Goal: Book appointment/travel/reservation

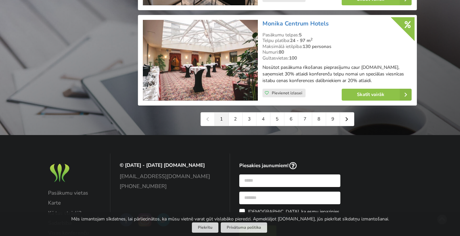
scroll to position [1560, 0]
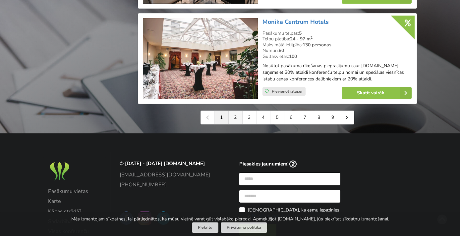
click at [233, 111] on link "2" at bounding box center [235, 117] width 14 height 13
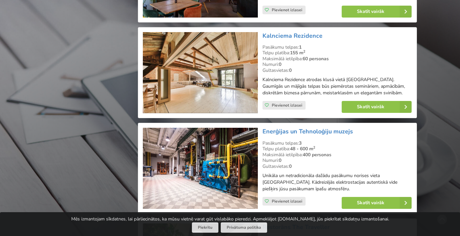
scroll to position [795, 0]
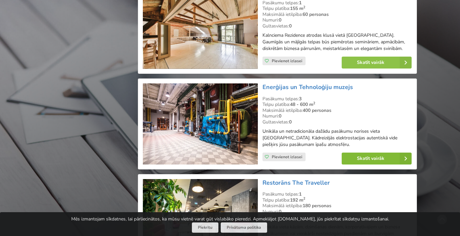
click at [372, 153] on link "Skatīt vairāk" at bounding box center [376, 159] width 70 height 12
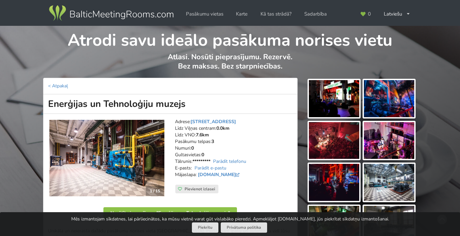
click at [347, 99] on img at bounding box center [334, 98] width 50 height 37
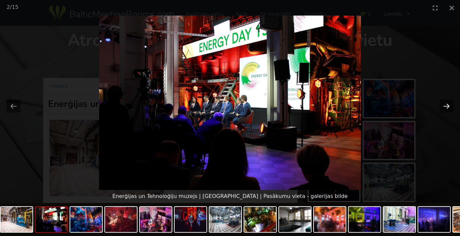
click at [445, 105] on button "Next slide" at bounding box center [446, 106] width 14 height 13
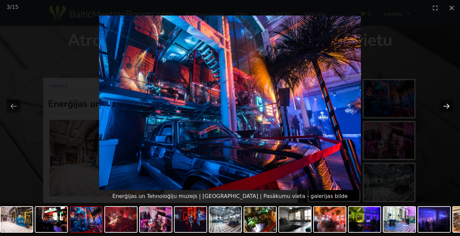
click at [445, 105] on button "Next slide" at bounding box center [446, 106] width 14 height 13
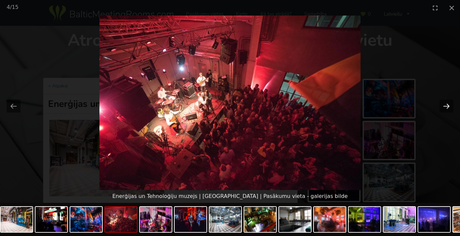
click at [445, 105] on button "Next slide" at bounding box center [446, 106] width 14 height 13
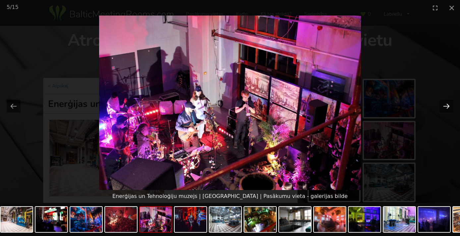
click at [445, 105] on button "Next slide" at bounding box center [446, 106] width 14 height 13
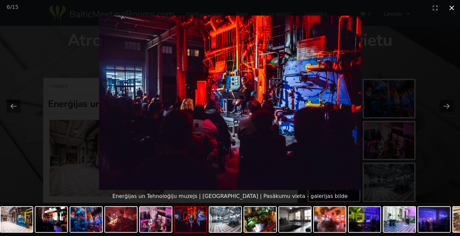
click at [450, 7] on button "Close gallery" at bounding box center [451, 8] width 17 height 16
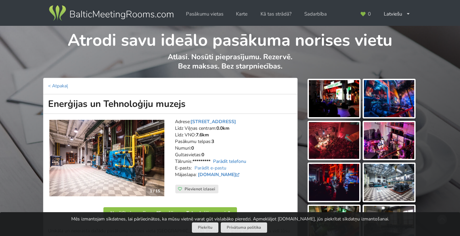
click at [238, 158] on link "Parādīt telefonu" at bounding box center [229, 161] width 33 height 6
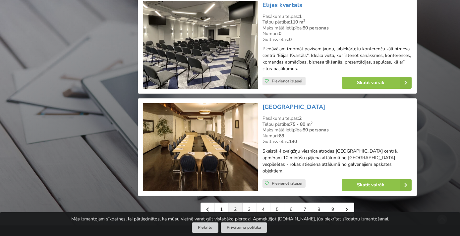
scroll to position [1470, 0]
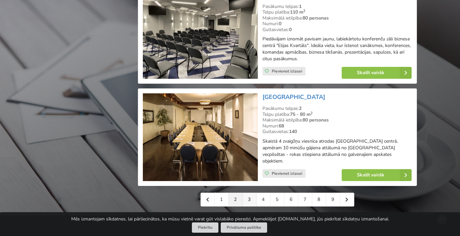
click at [248, 193] on link "3" at bounding box center [249, 199] width 14 height 13
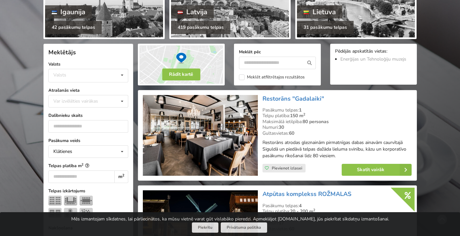
scroll to position [97, 0]
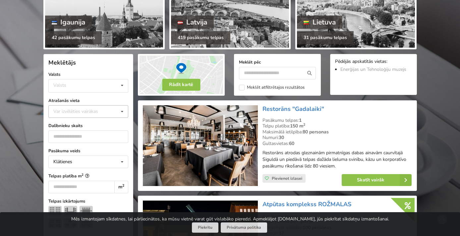
click at [105, 114] on div "Var izvēlēties vairākas" at bounding box center [82, 112] width 61 height 8
type input "*"
click at [69, 124] on div "[GEOGRAPHIC_DATA]" at bounding box center [88, 124] width 79 height 12
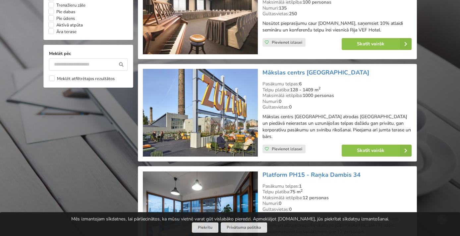
scroll to position [627, 0]
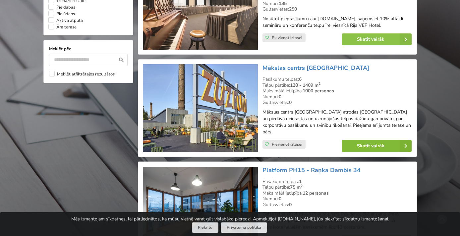
click at [371, 140] on link "Skatīt vairāk" at bounding box center [376, 146] width 70 height 12
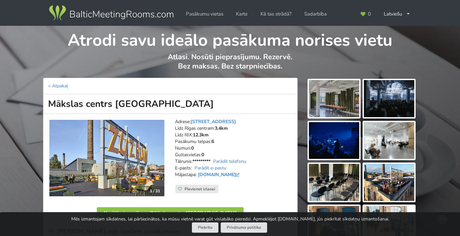
click at [382, 138] on img at bounding box center [389, 140] width 50 height 37
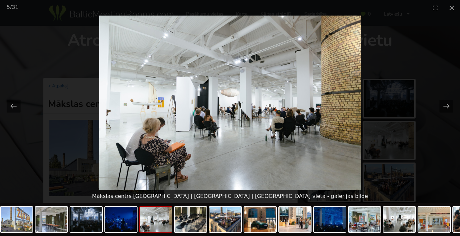
scroll to position [55, 0]
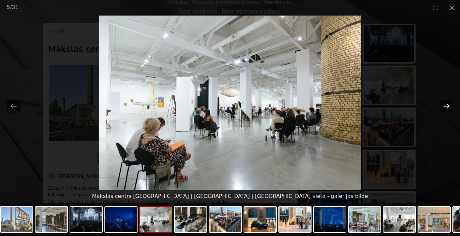
click at [448, 108] on button "Next slide" at bounding box center [446, 106] width 14 height 13
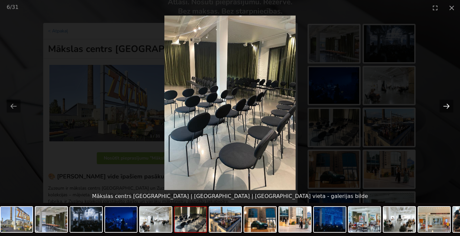
click at [448, 108] on button "Next slide" at bounding box center [446, 106] width 14 height 13
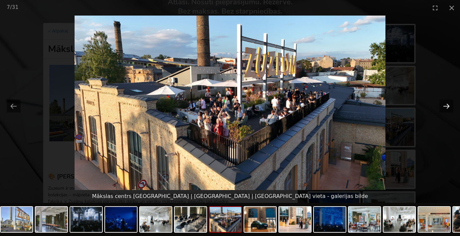
click at [447, 108] on button "Next slide" at bounding box center [446, 106] width 14 height 13
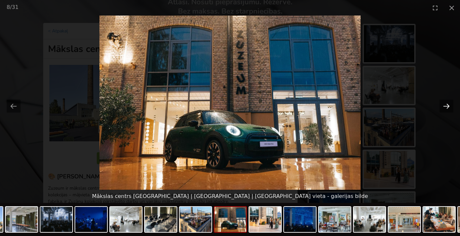
click at [447, 108] on button "Next slide" at bounding box center [446, 106] width 14 height 13
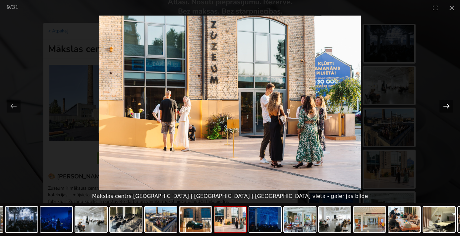
click at [447, 108] on button "Next slide" at bounding box center [446, 106] width 14 height 13
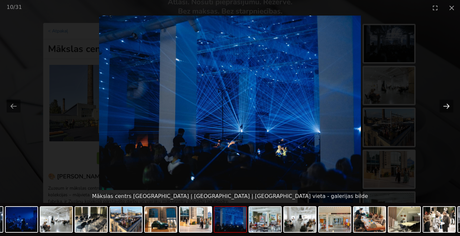
click at [447, 108] on button "Next slide" at bounding box center [446, 106] width 14 height 13
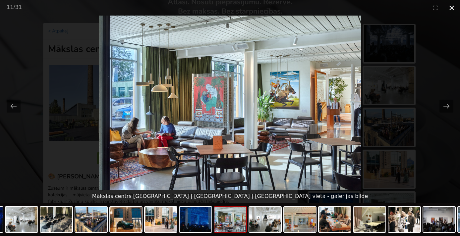
click at [451, 9] on button "Close gallery" at bounding box center [451, 8] width 17 height 16
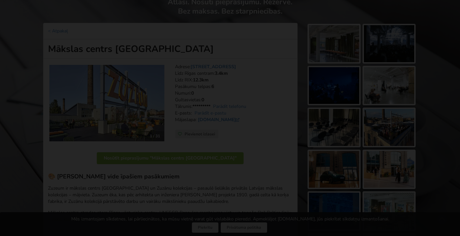
scroll to position [0, 0]
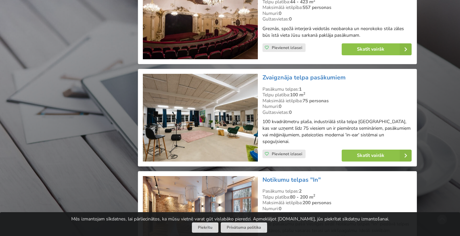
scroll to position [1512, 0]
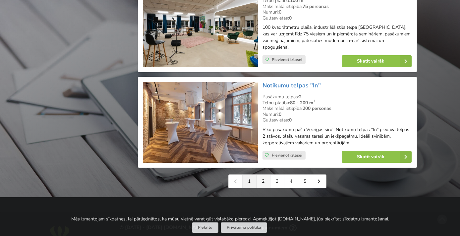
click at [263, 175] on link "2" at bounding box center [263, 181] width 14 height 13
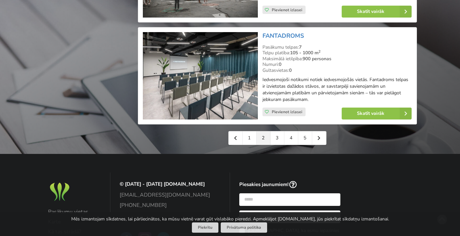
scroll to position [1535, 0]
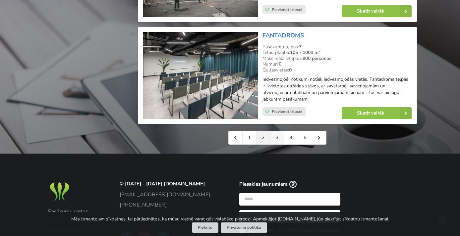
click at [277, 131] on link "3" at bounding box center [277, 137] width 14 height 13
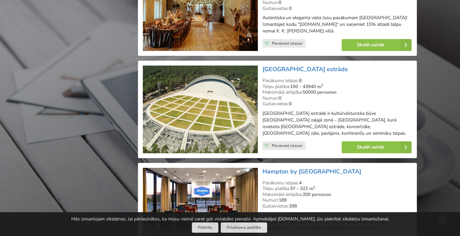
scroll to position [1535, 0]
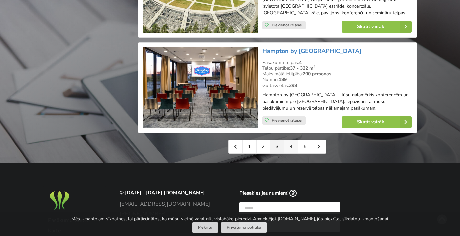
click at [290, 140] on link "4" at bounding box center [291, 146] width 14 height 13
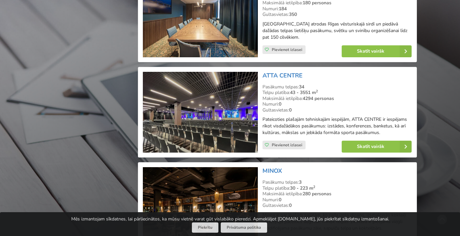
scroll to position [1109, 0]
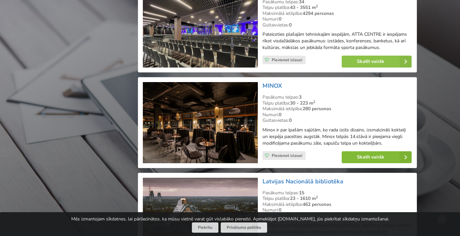
click at [362, 151] on link "Skatīt vairāk" at bounding box center [376, 157] width 70 height 12
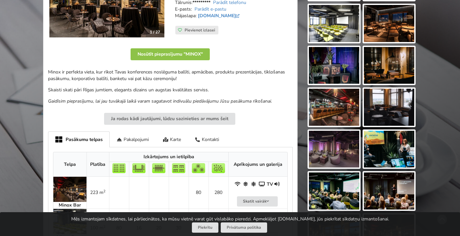
scroll to position [218, 0]
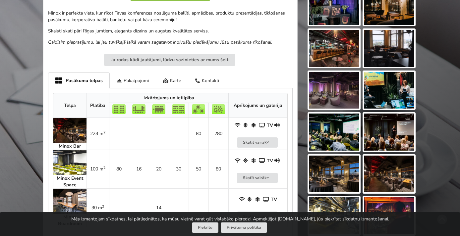
click at [400, 177] on img at bounding box center [389, 174] width 50 height 37
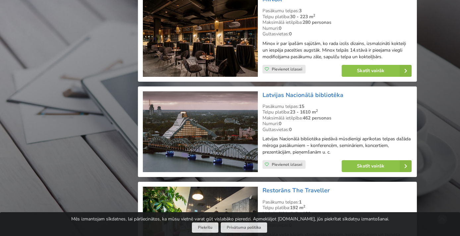
scroll to position [1227, 0]
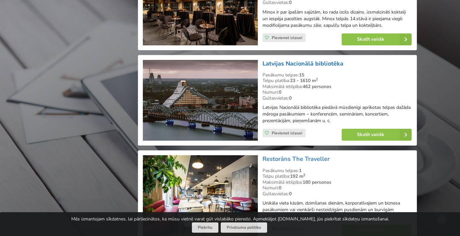
click at [310, 60] on link "Latvijas Nacionālā bibliotēka" at bounding box center [302, 64] width 81 height 8
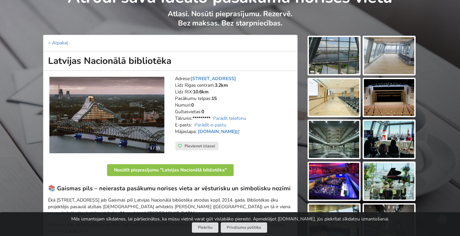
scroll to position [103, 0]
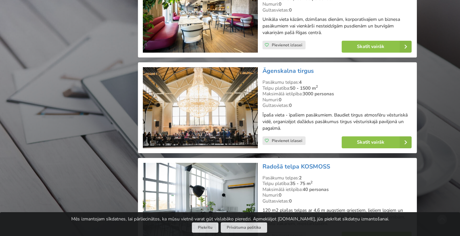
scroll to position [1450, 0]
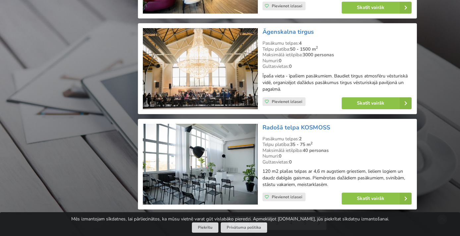
click at [306, 217] on link "5" at bounding box center [305, 223] width 14 height 13
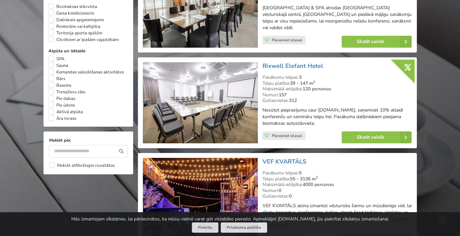
scroll to position [581, 0]
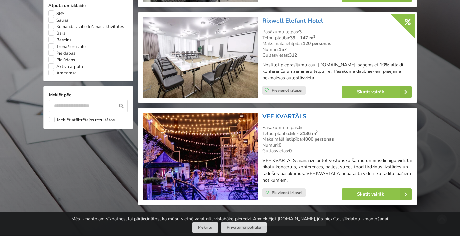
click at [286, 112] on link "VEF KVARTĀLS" at bounding box center [284, 116] width 44 height 8
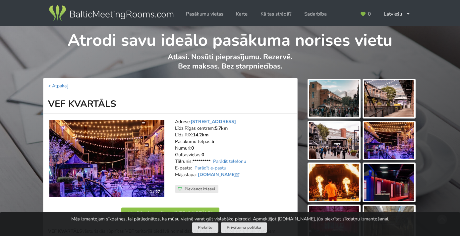
scroll to position [57, 0]
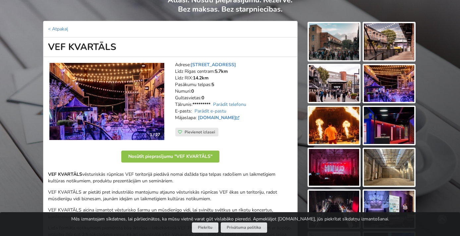
click at [382, 169] on img at bounding box center [389, 167] width 50 height 37
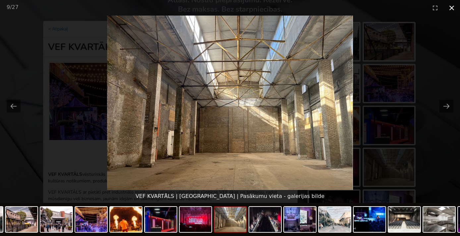
click at [451, 9] on button "Close gallery" at bounding box center [451, 8] width 17 height 16
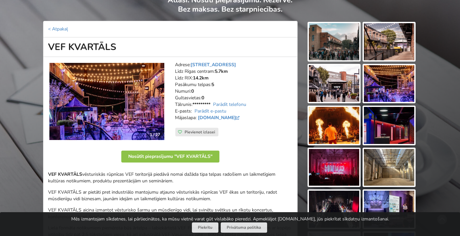
scroll to position [136, 0]
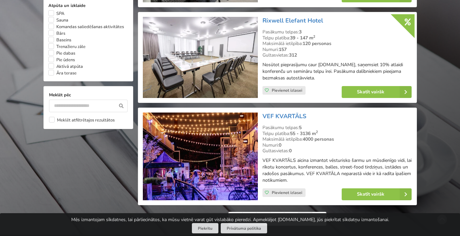
scroll to position [581, 0]
